Goal: Task Accomplishment & Management: Use online tool/utility

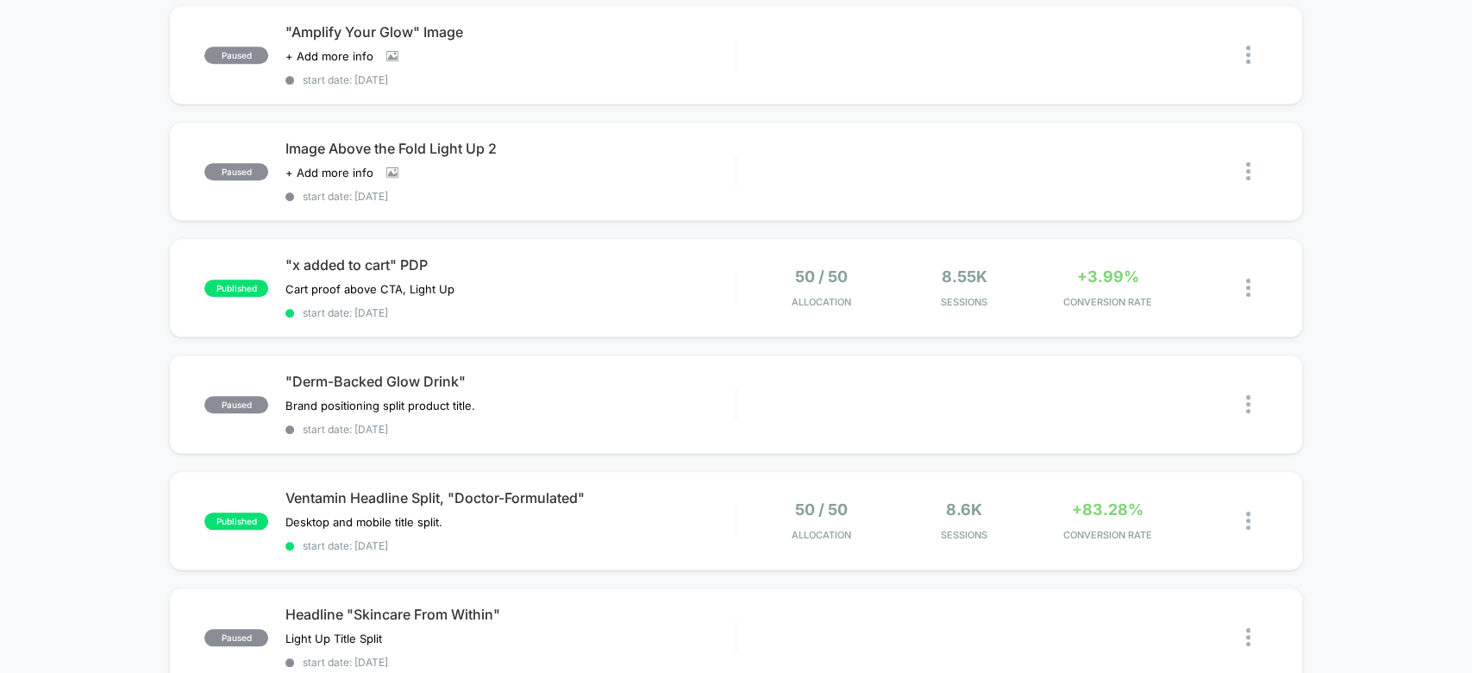
scroll to position [878, 0]
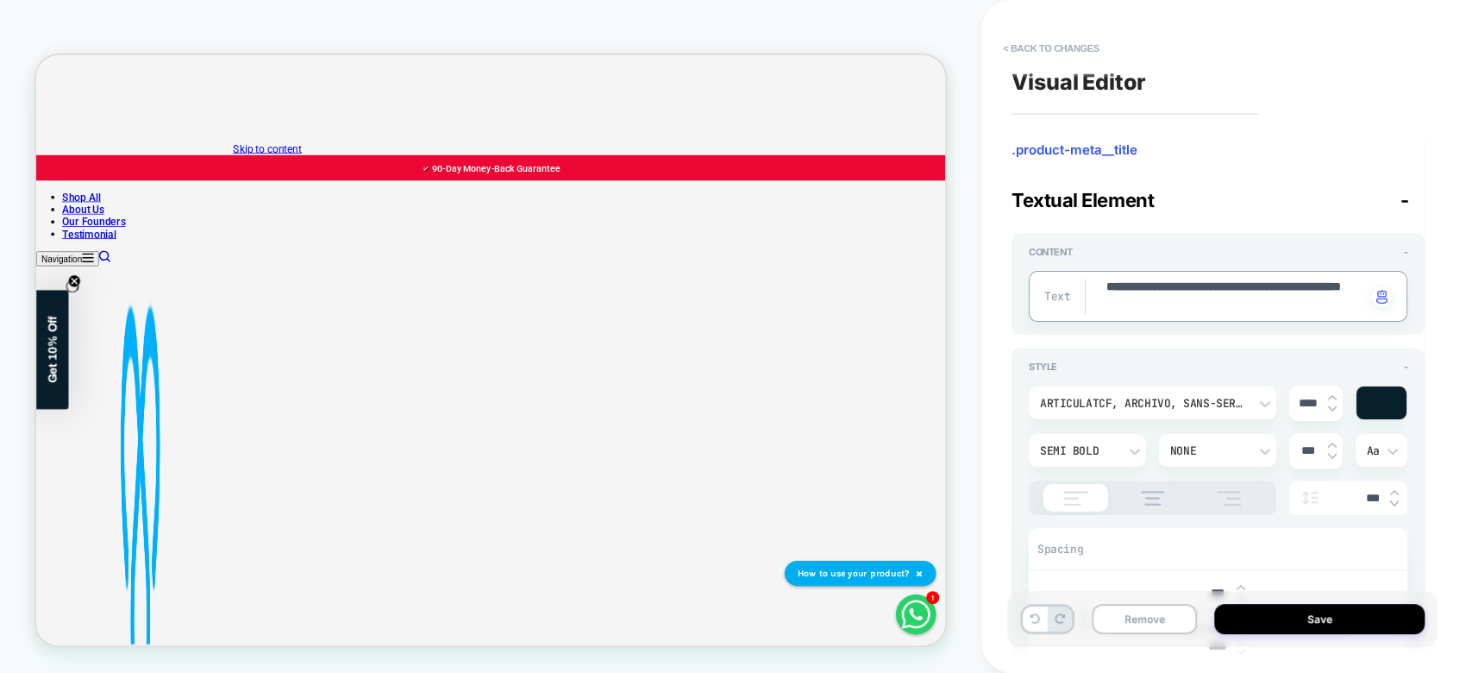
click at [1148, 290] on textarea "**********" at bounding box center [1235, 296] width 261 height 35
click at [1309, 622] on button "Save" at bounding box center [1319, 619] width 210 height 30
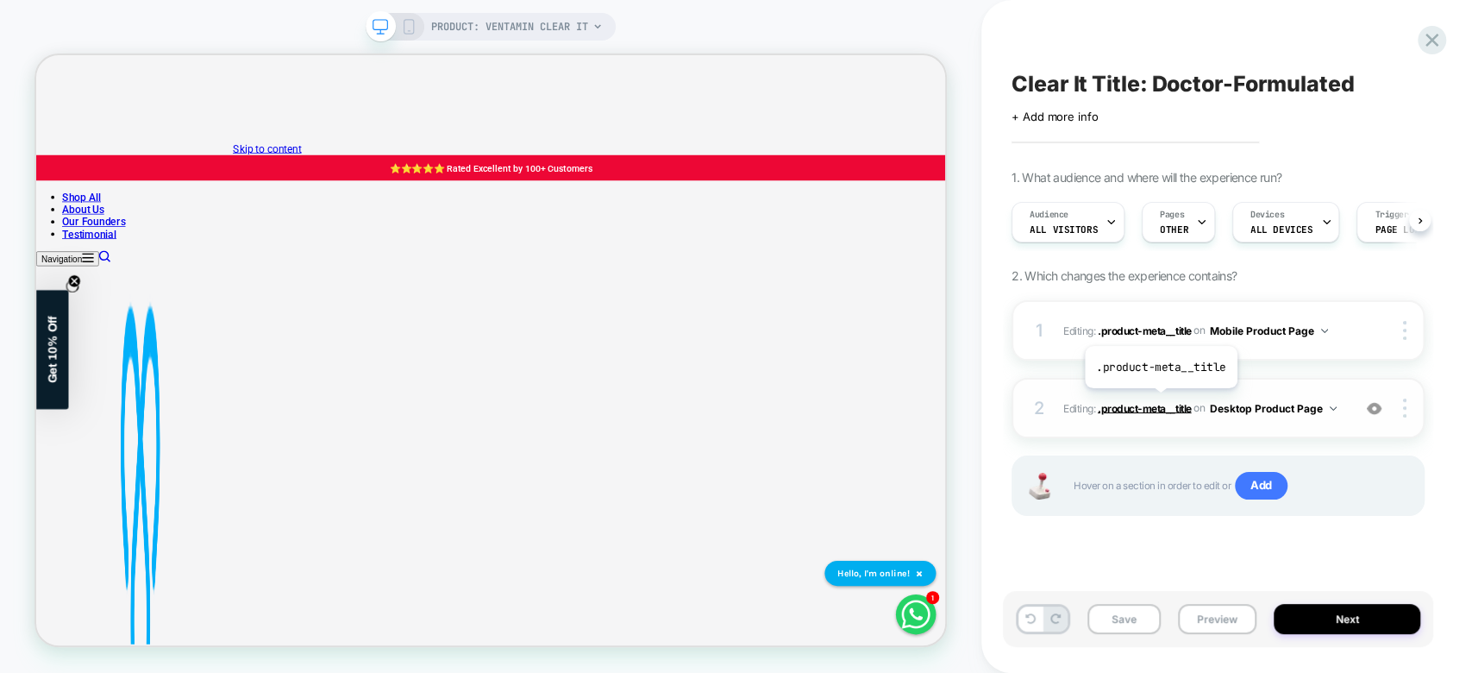
click at [1159, 401] on span ".product-meta__title" at bounding box center [1145, 407] width 94 height 13
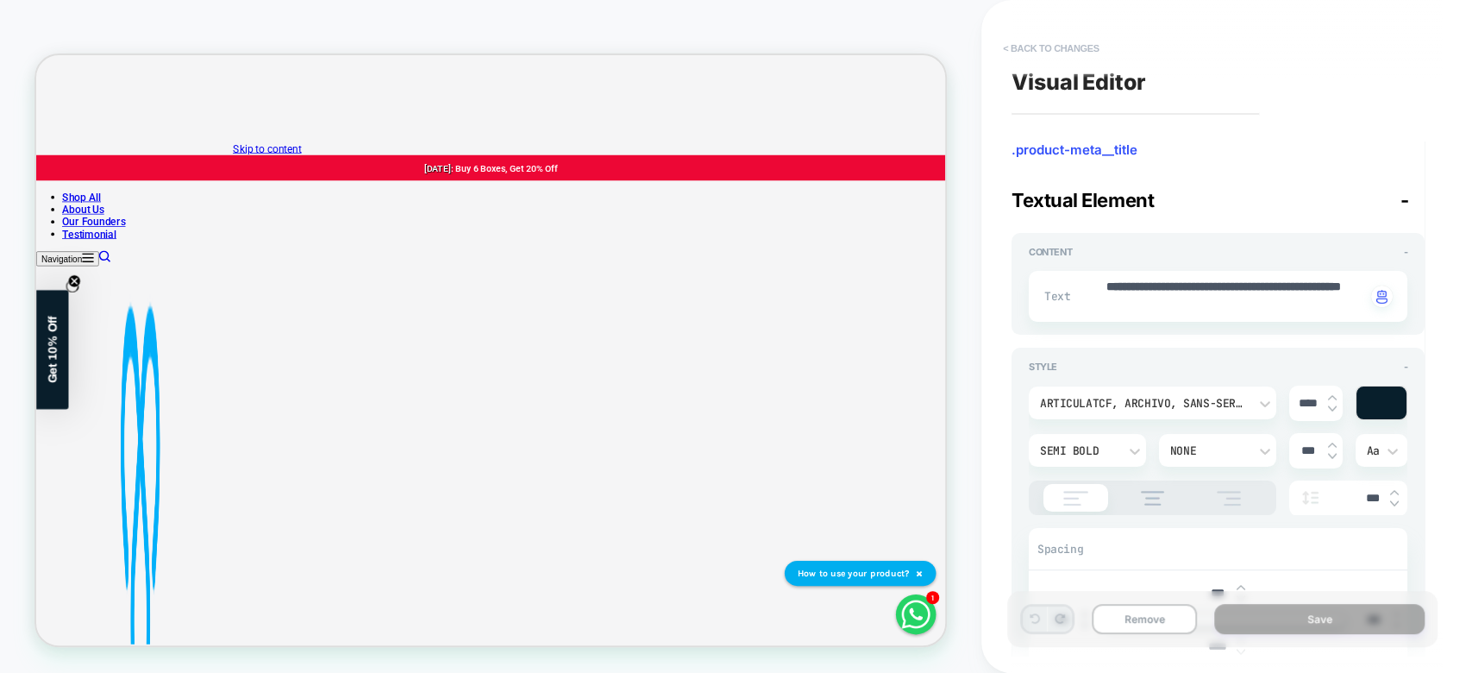
click at [1061, 45] on button "< Back to changes" at bounding box center [1051, 49] width 114 height 28
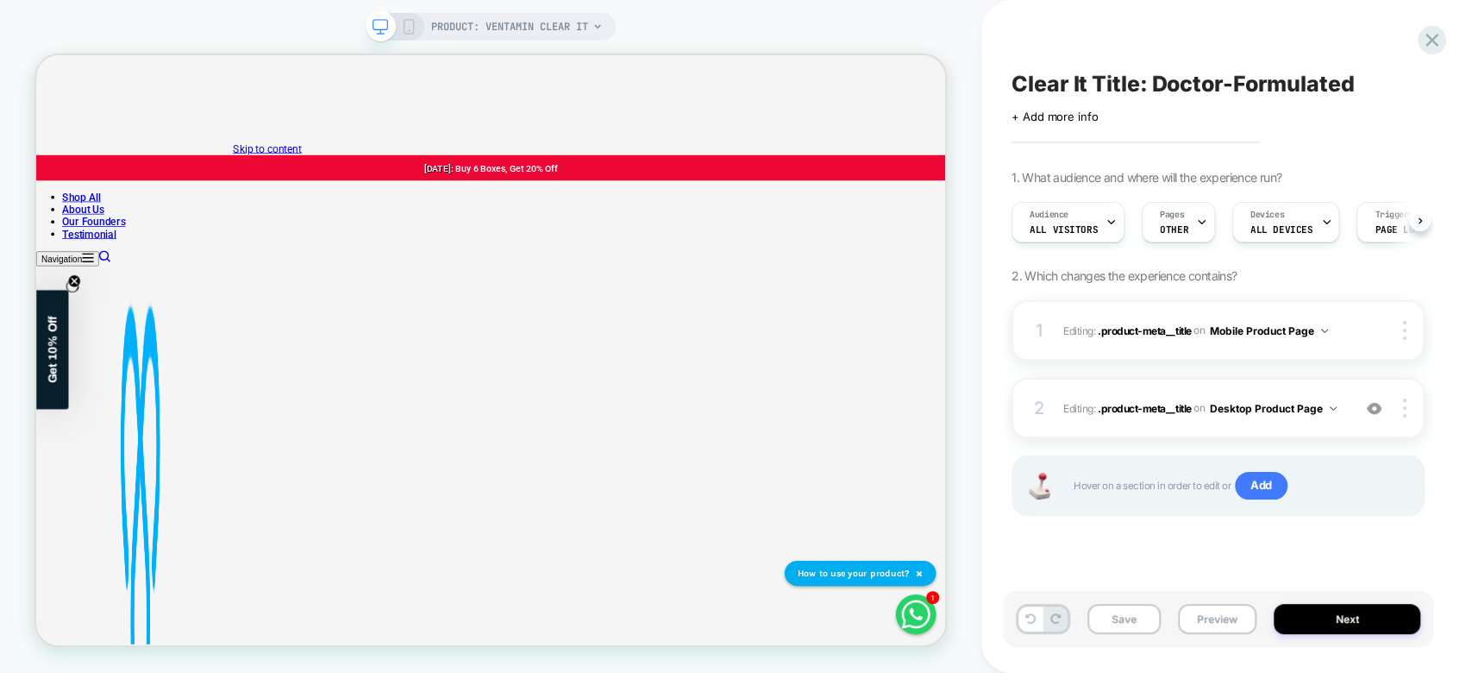
click at [404, 26] on icon at bounding box center [409, 27] width 16 height 16
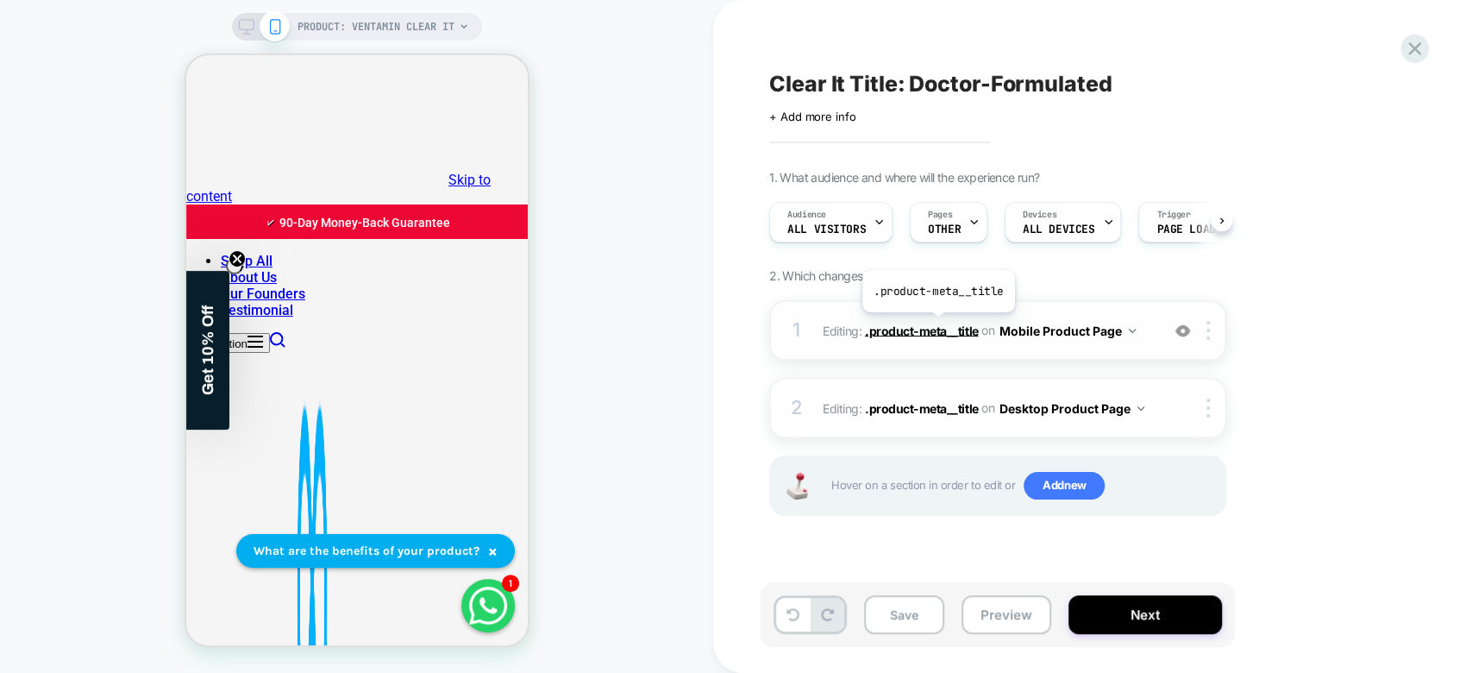
click at [937, 326] on span ".product-meta__title" at bounding box center [922, 330] width 114 height 15
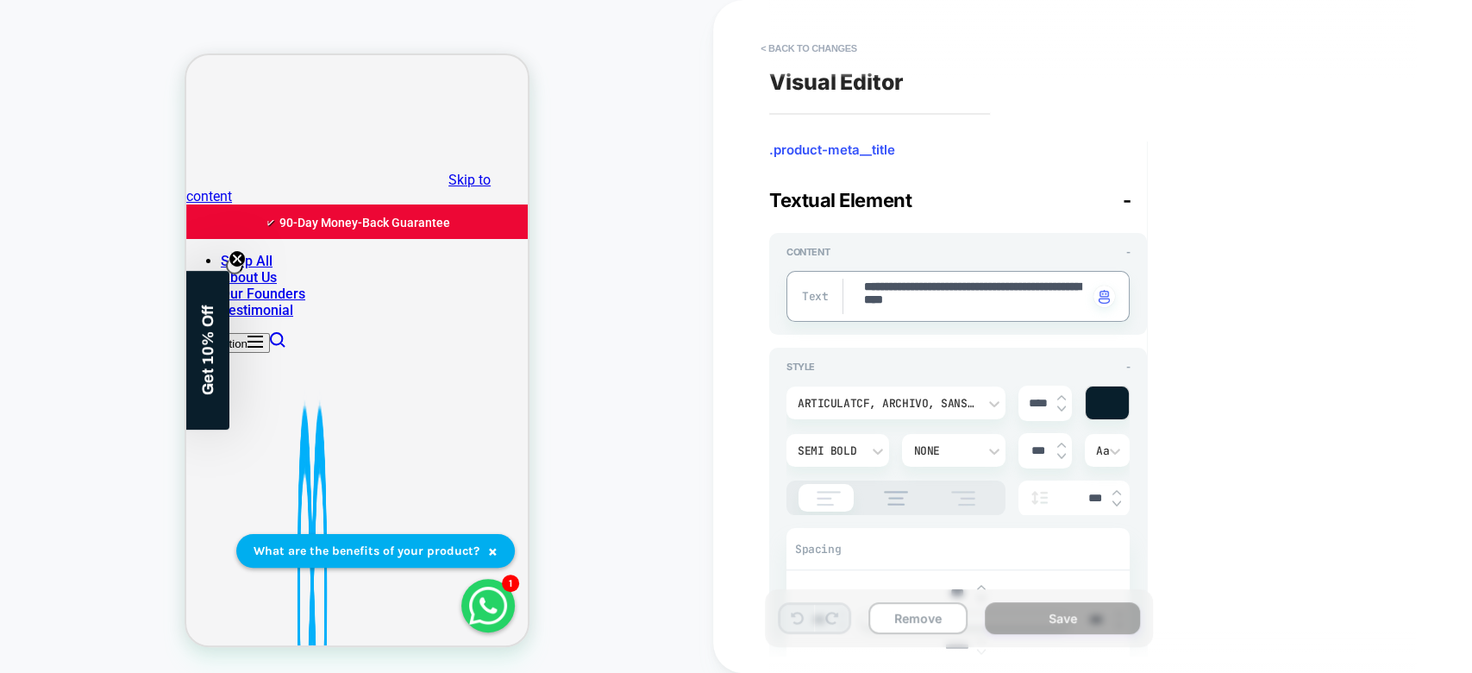
click at [957, 303] on textarea "**********" at bounding box center [976, 296] width 226 height 35
type textarea "*"
click at [802, 41] on button "< Back to changes" at bounding box center [809, 49] width 114 height 28
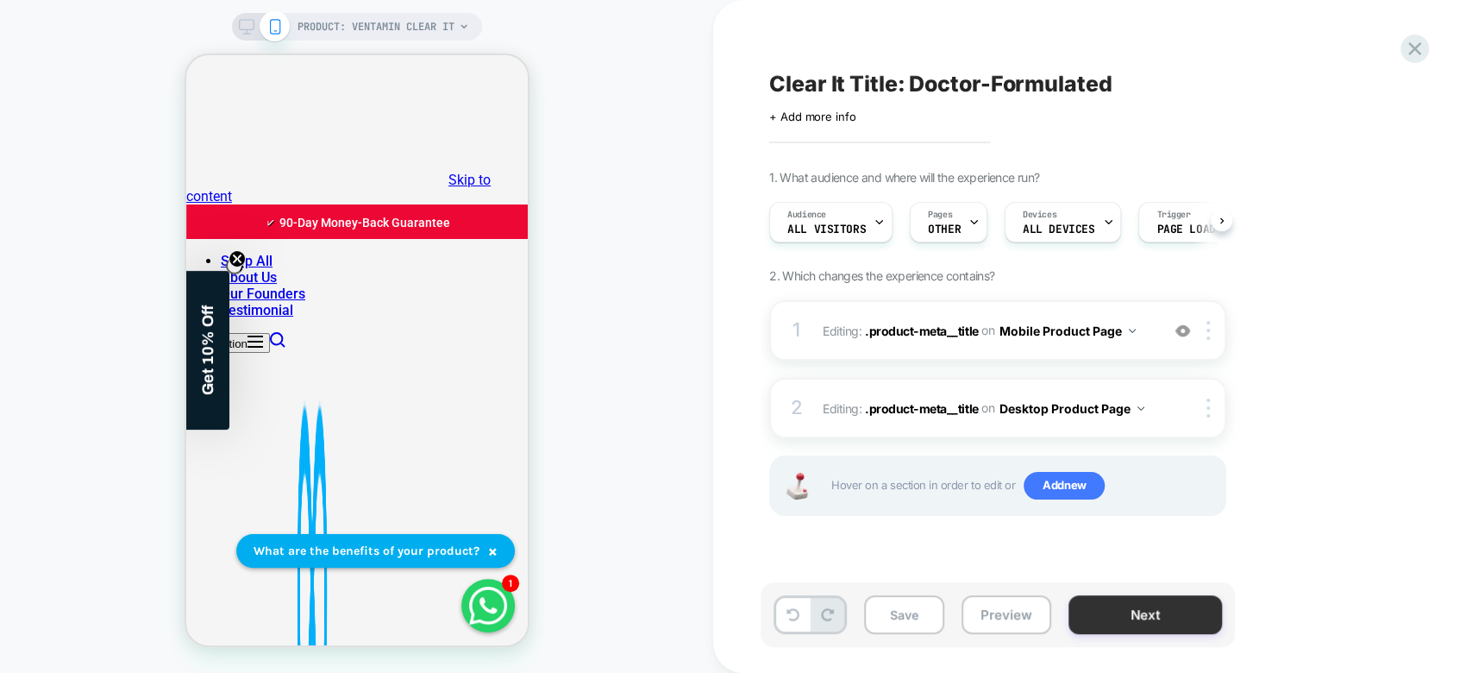
click at [1164, 618] on button "Next" at bounding box center [1146, 614] width 154 height 39
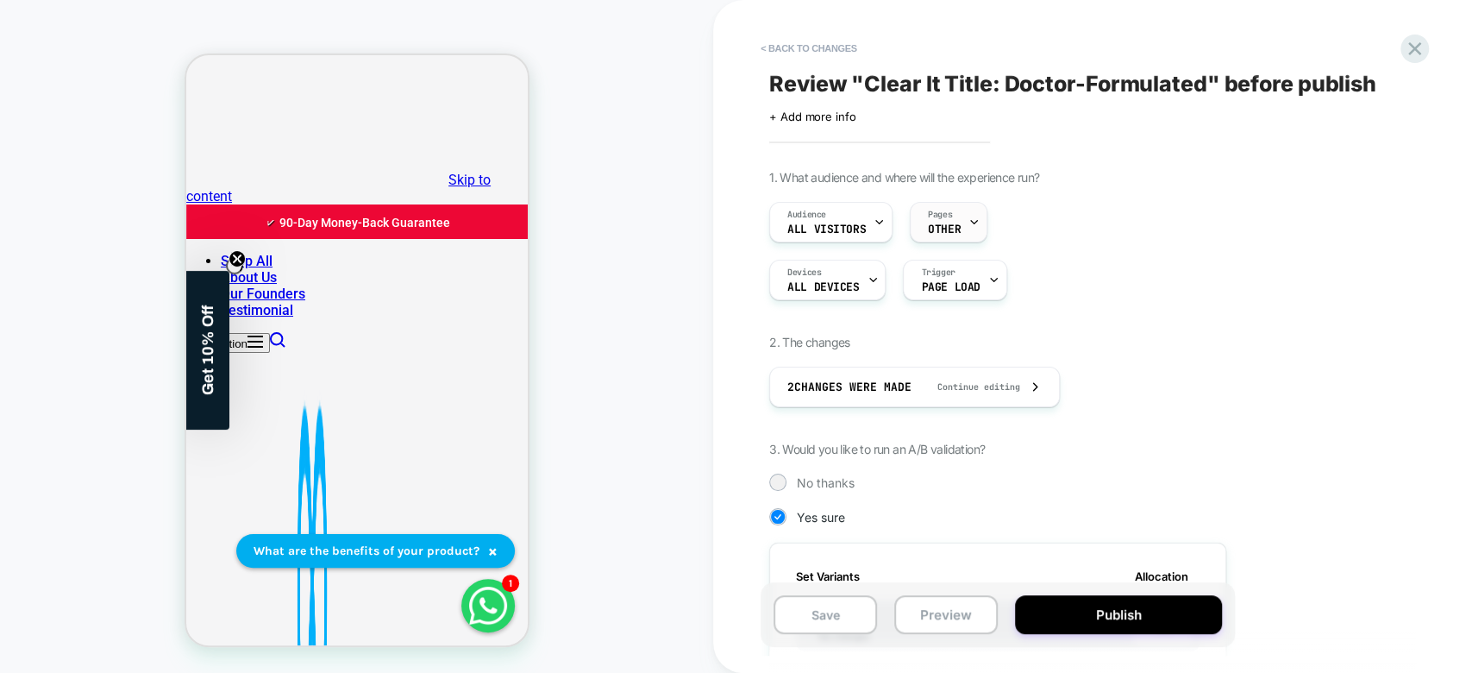
click at [932, 203] on div "Pages OTHER" at bounding box center [944, 222] width 67 height 39
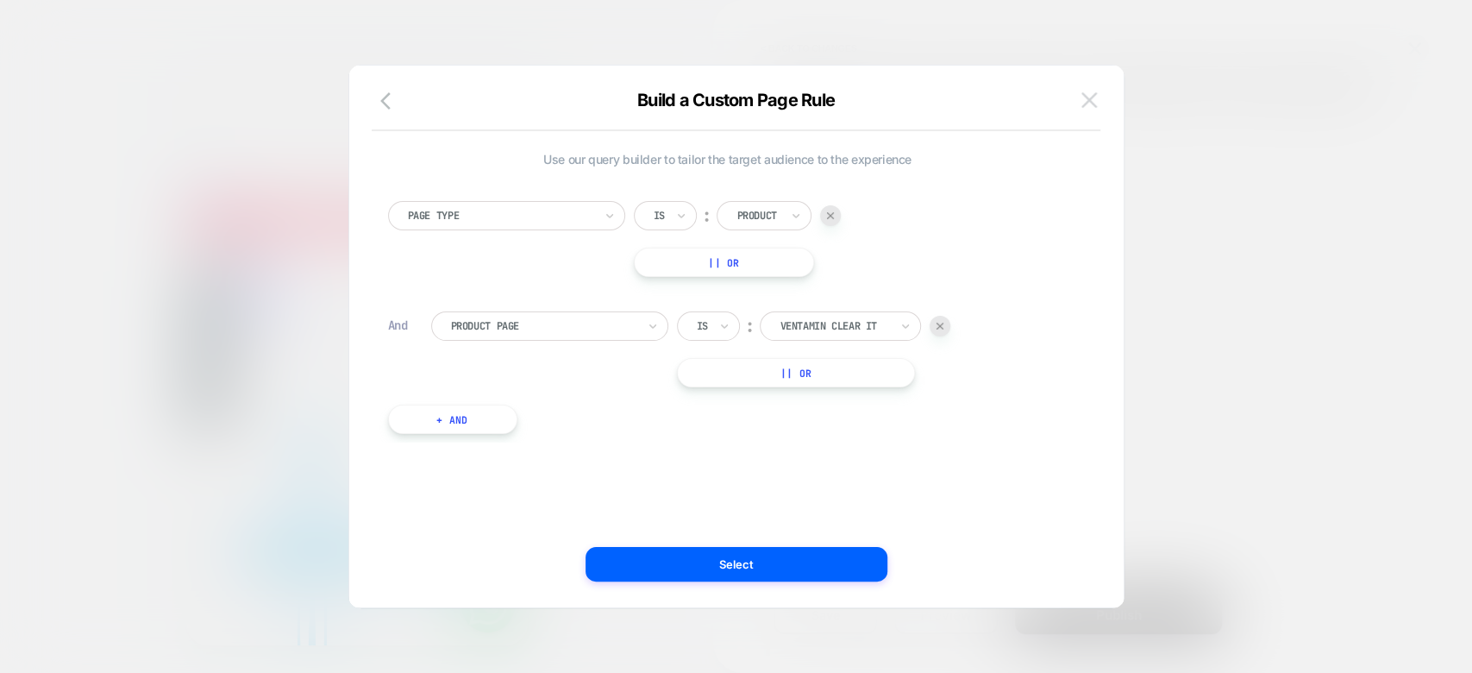
click at [1094, 101] on img at bounding box center [1090, 99] width 16 height 15
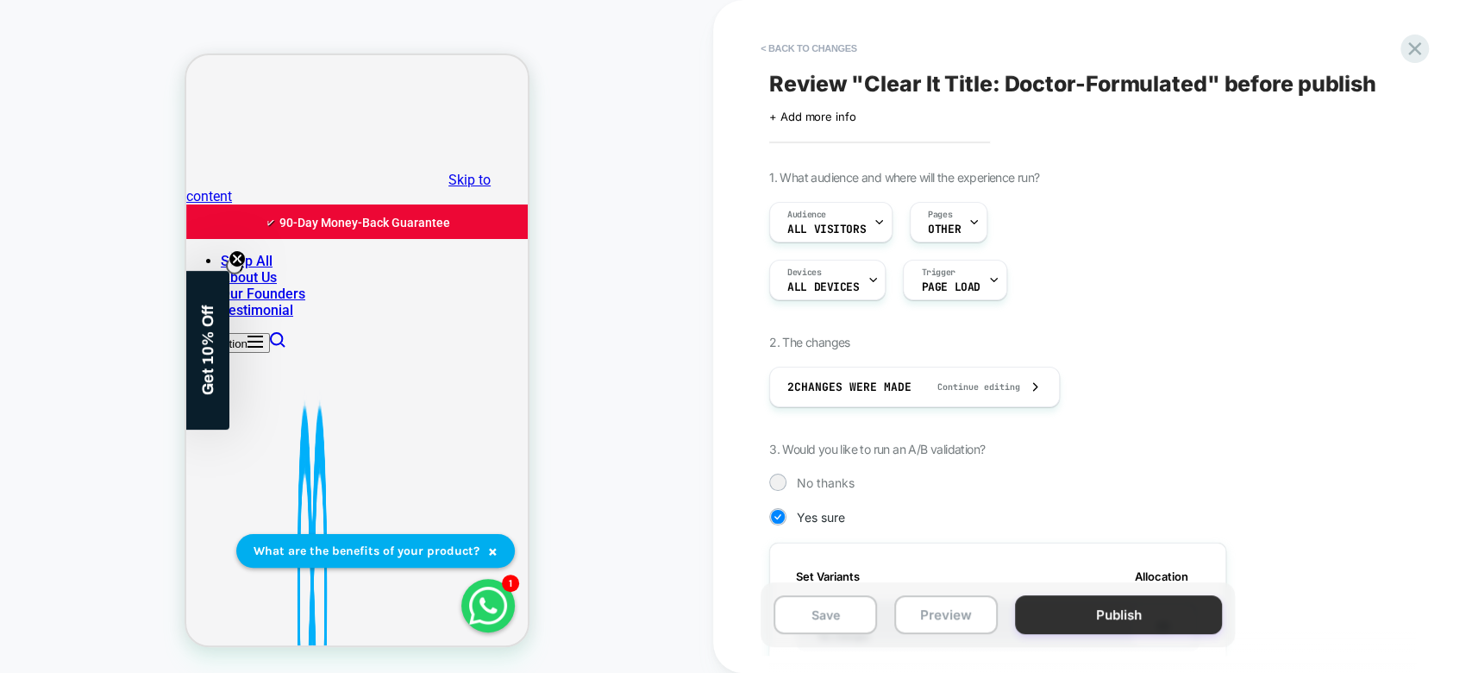
click at [1140, 632] on button "Publish" at bounding box center [1118, 614] width 207 height 39
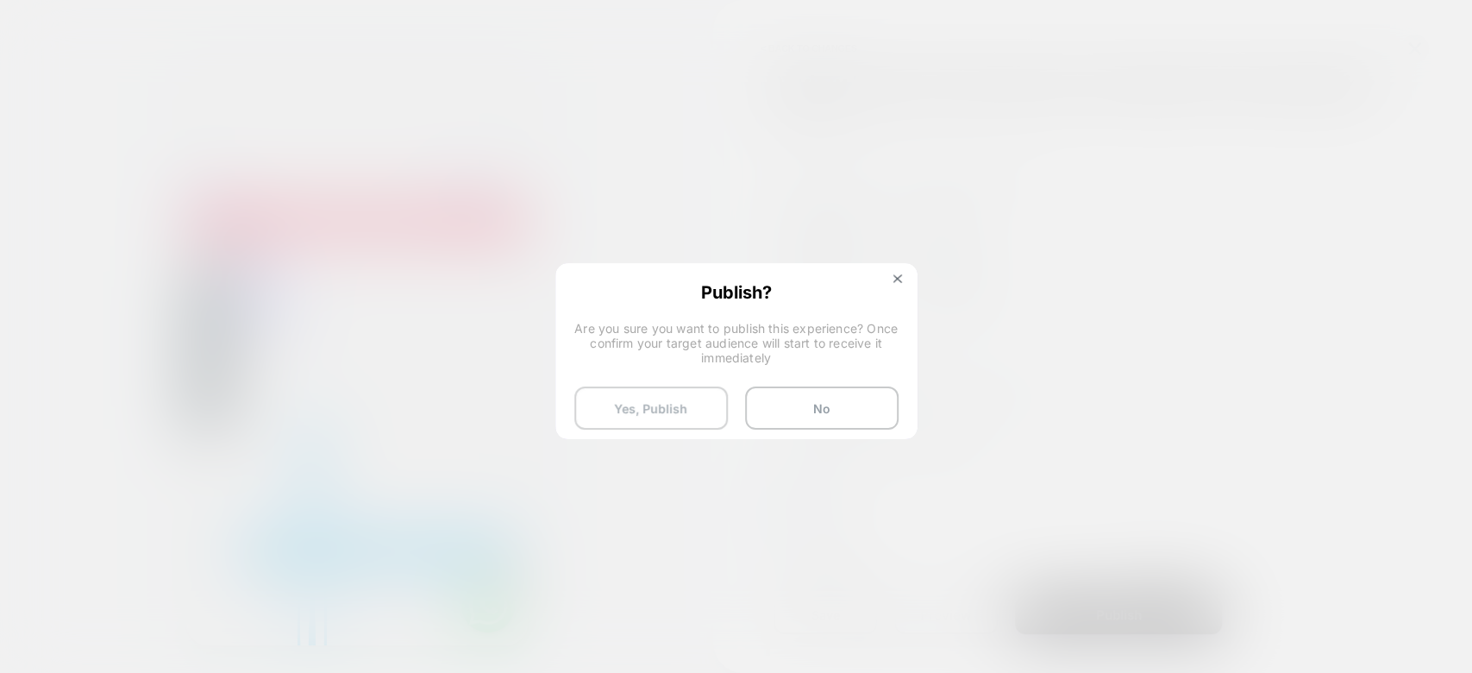
click at [662, 398] on button "Yes, Publish" at bounding box center [651, 407] width 154 height 43
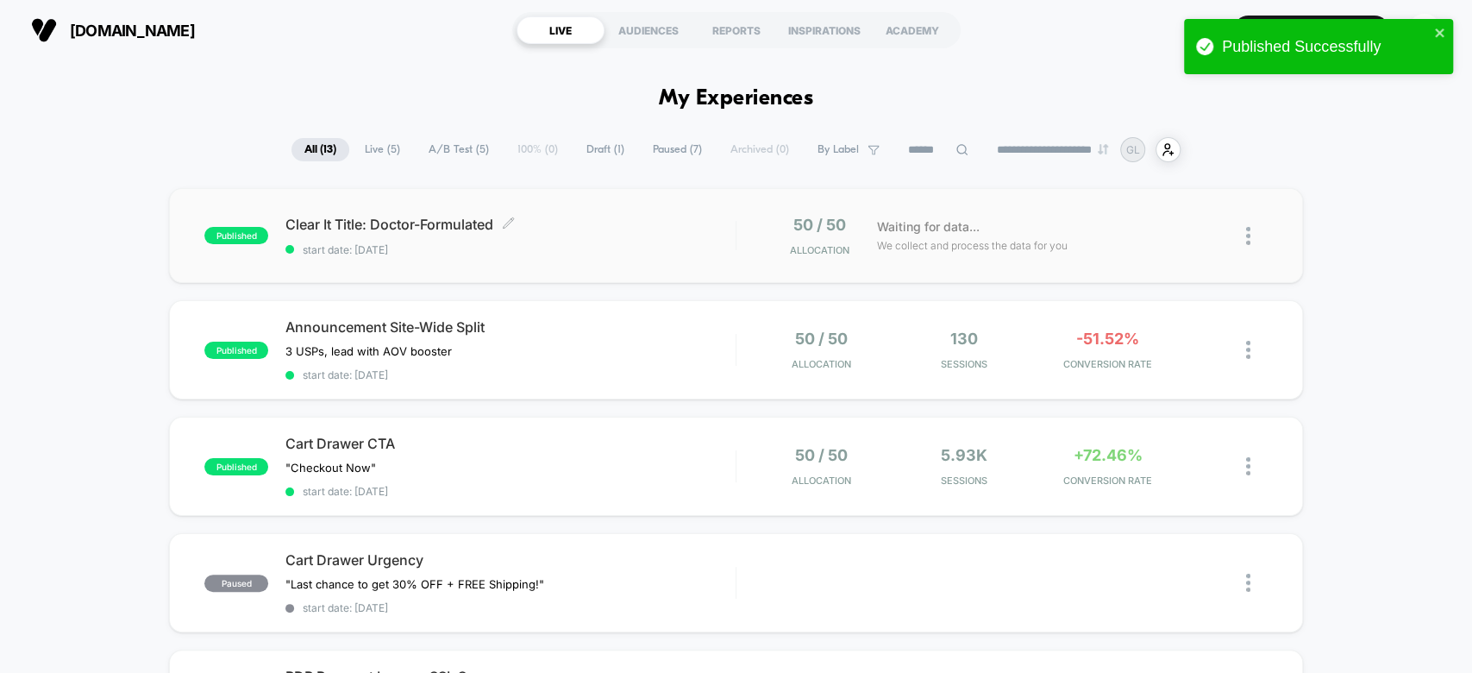
click at [687, 245] on span "start date: [DATE]" at bounding box center [509, 249] width 449 height 13
